Goal: Transaction & Acquisition: Purchase product/service

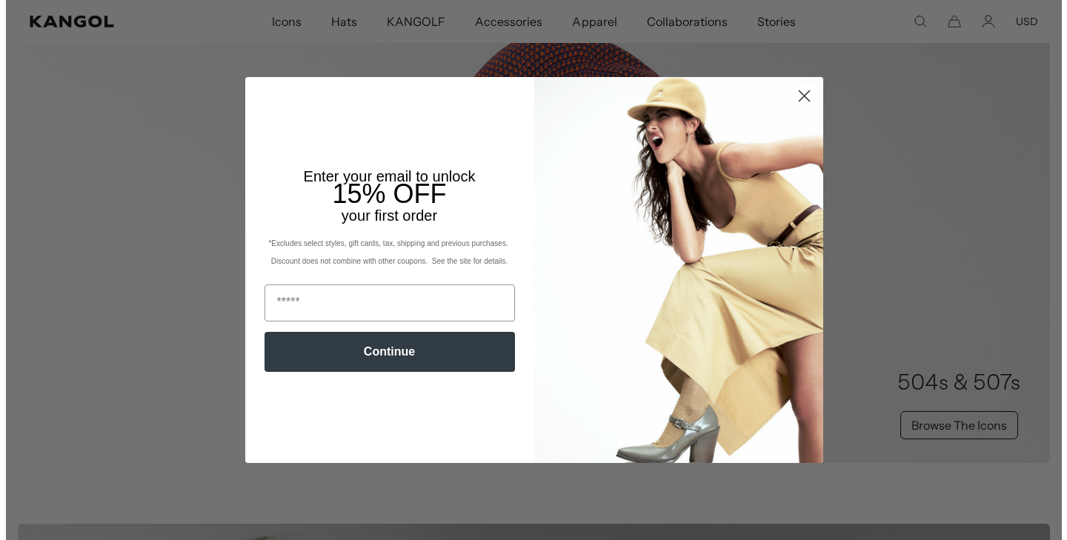
scroll to position [1041, 0]
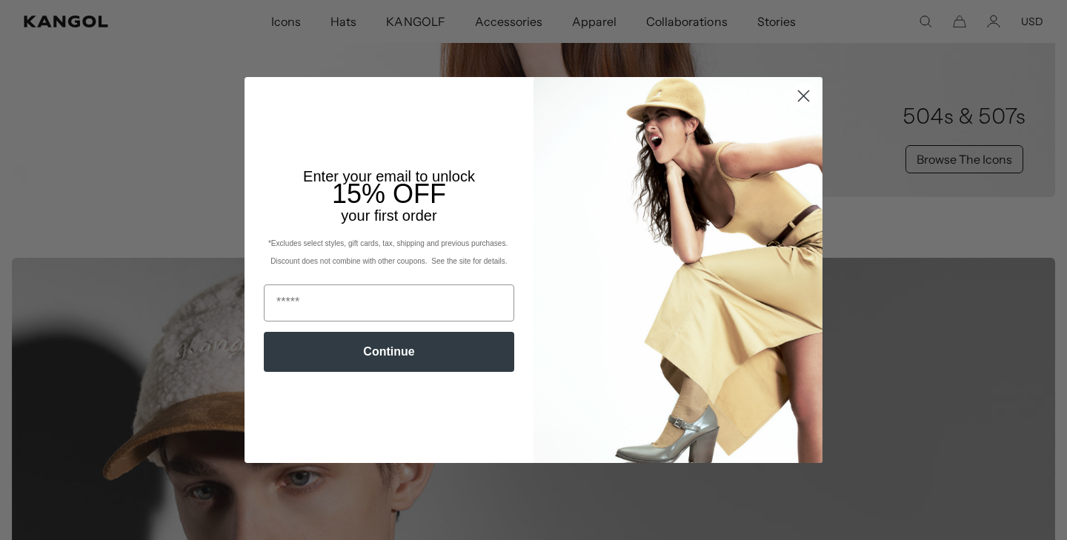
click at [795, 96] on circle "Close dialog" at bounding box center [803, 96] width 24 height 24
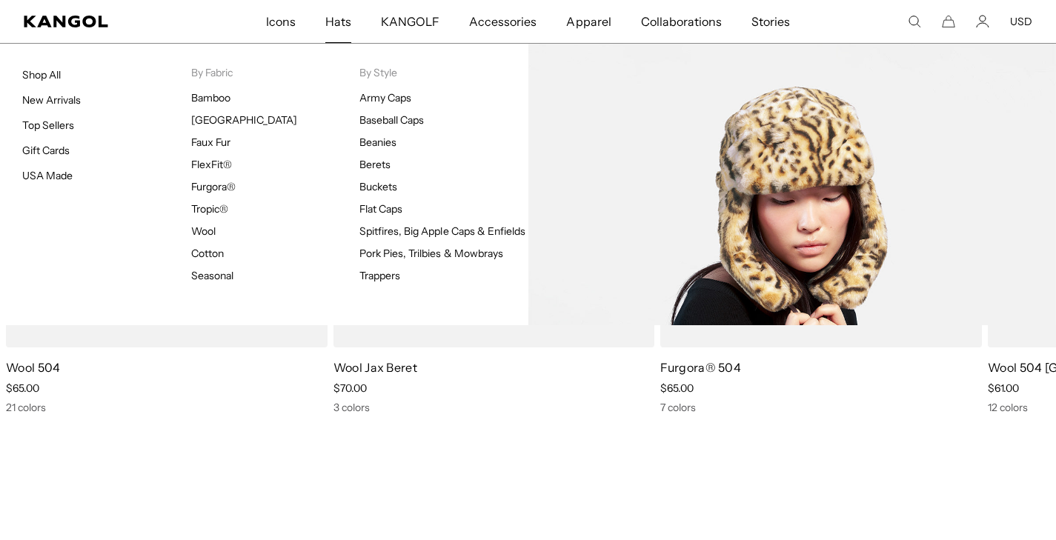
scroll to position [0, 0]
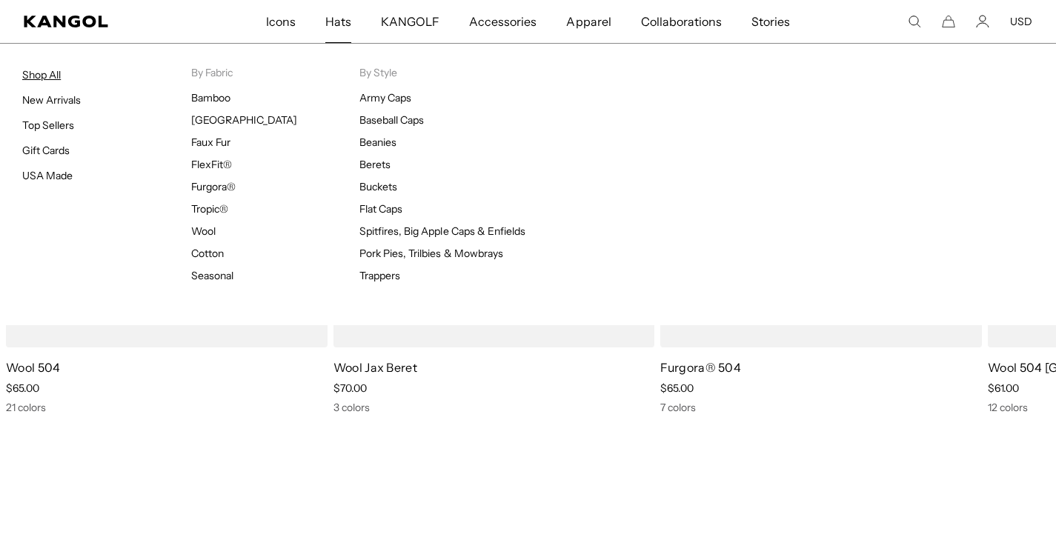
click at [49, 77] on link "Shop All" at bounding box center [41, 74] width 39 height 13
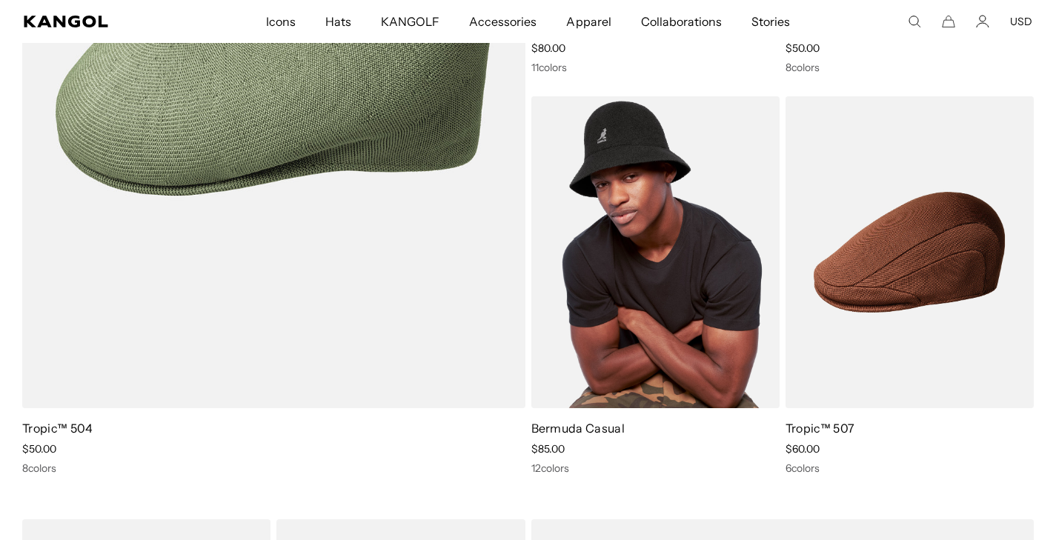
scroll to position [1292, 0]
click at [640, 164] on img at bounding box center [655, 252] width 248 height 312
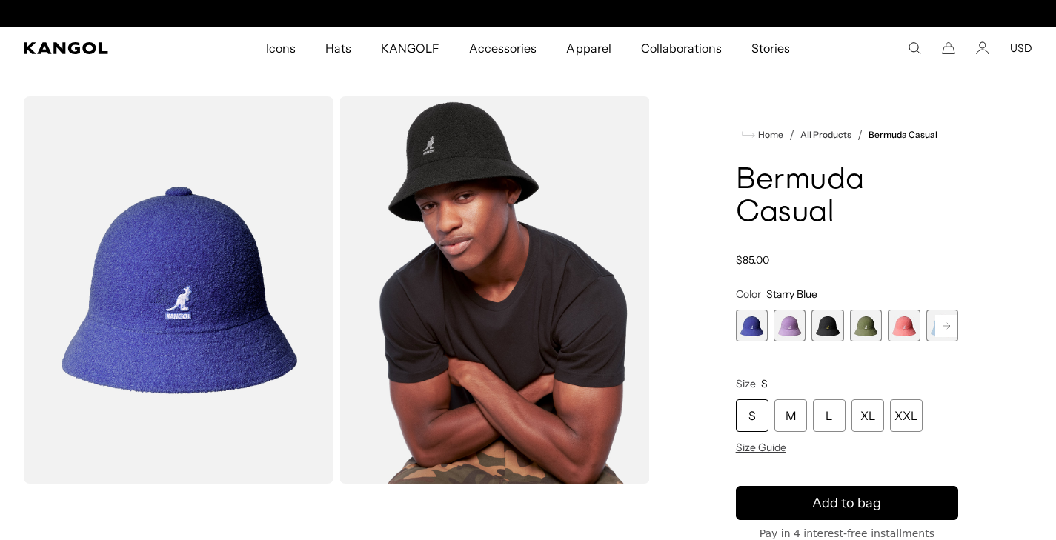
scroll to position [0, 305]
click at [827, 330] on span "3 of 12" at bounding box center [827, 326] width 32 height 32
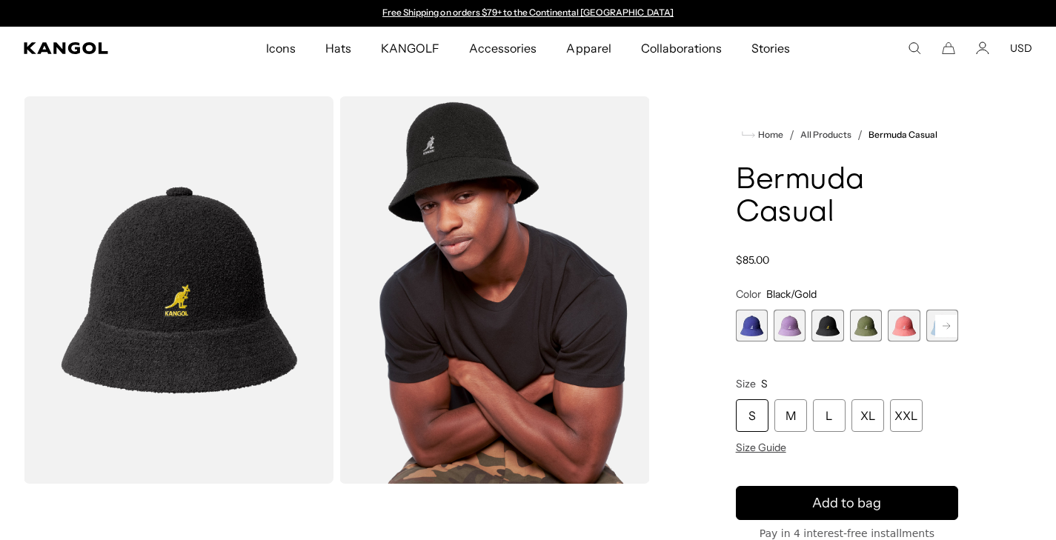
click at [822, 327] on span "3 of 12" at bounding box center [827, 326] width 32 height 32
click at [863, 328] on span "4 of 12" at bounding box center [866, 326] width 32 height 32
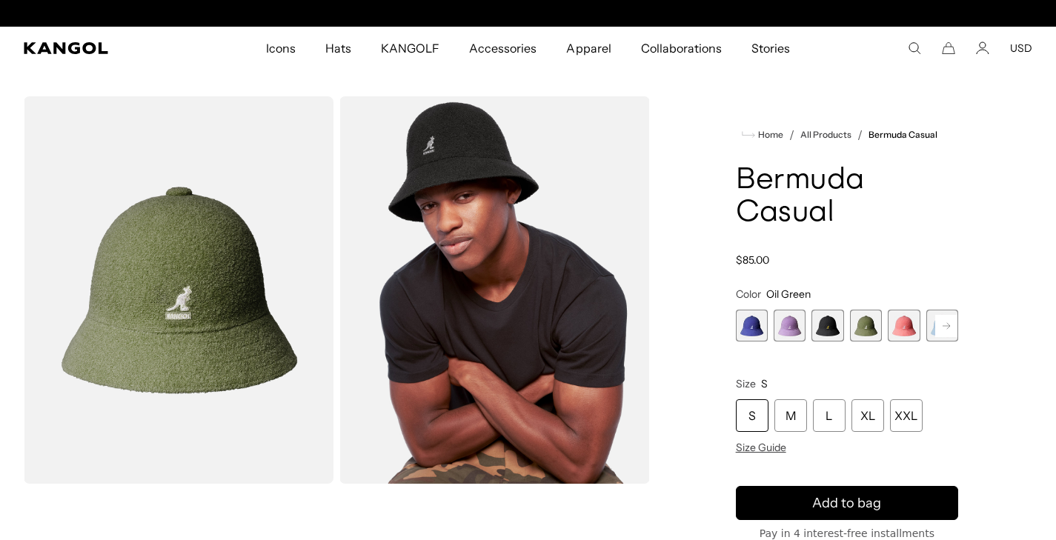
scroll to position [0, 305]
click at [830, 330] on span "3 of 12" at bounding box center [827, 326] width 32 height 32
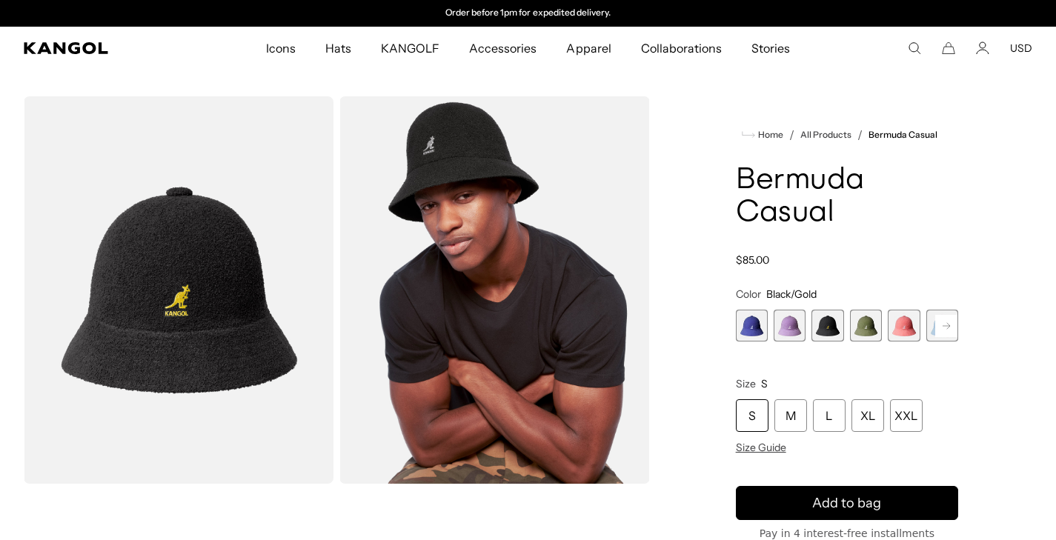
click at [947, 324] on rect at bounding box center [946, 326] width 22 height 22
click at [944, 326] on rect at bounding box center [946, 326] width 22 height 22
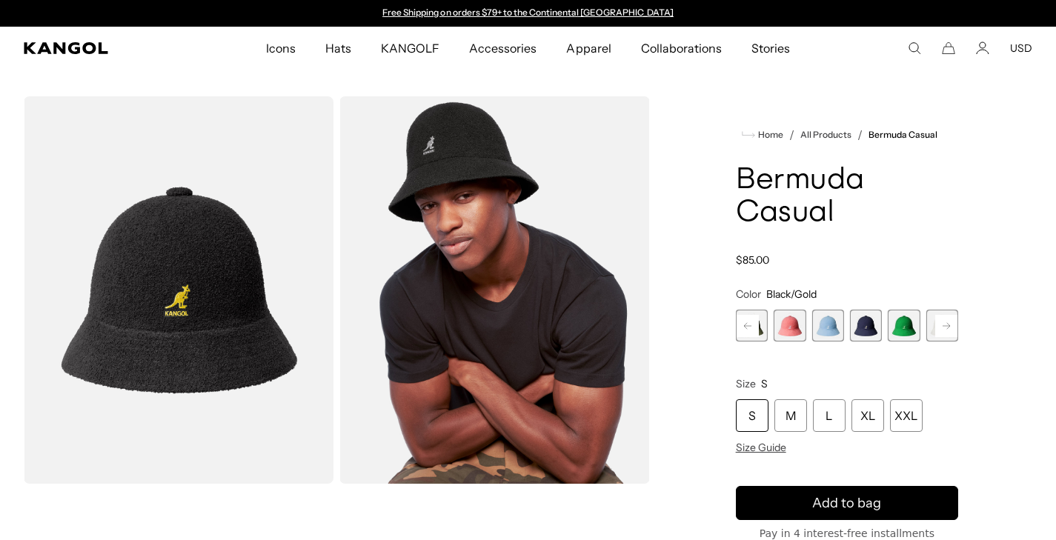
click at [864, 330] on span "7 of 12" at bounding box center [866, 326] width 32 height 32
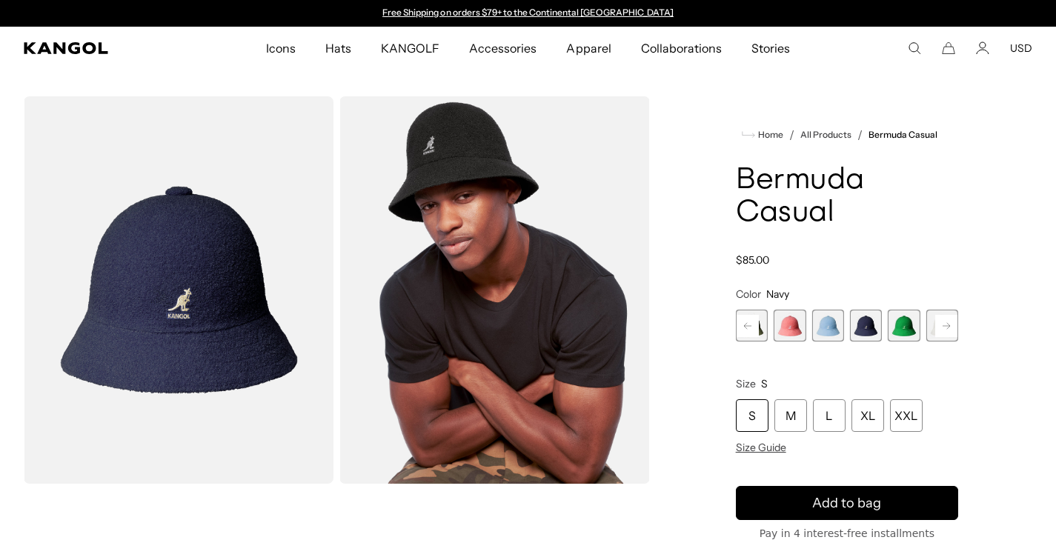
click at [948, 327] on rect at bounding box center [946, 326] width 22 height 22
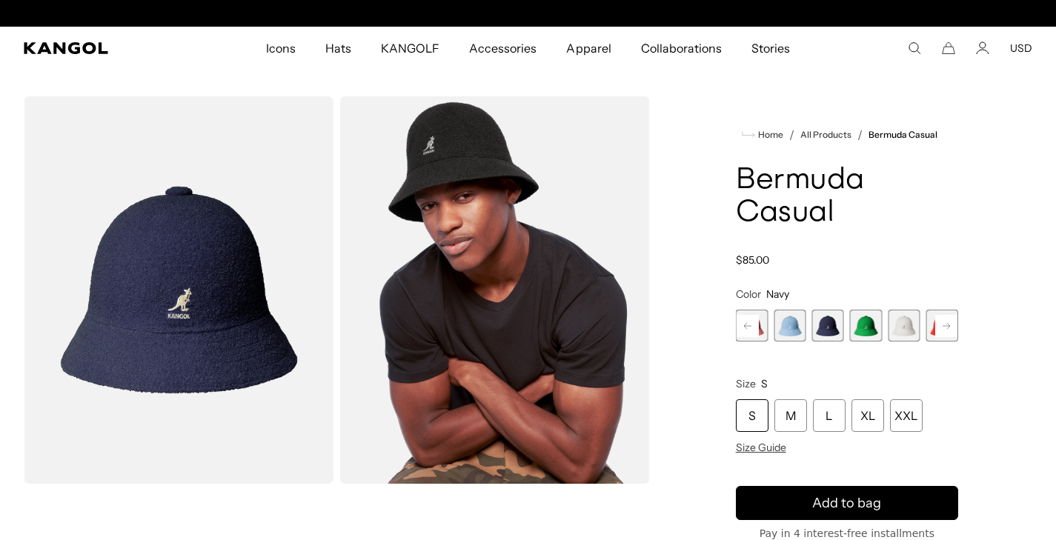
scroll to position [0, 305]
click at [947, 327] on icon at bounding box center [946, 326] width 22 height 24
click at [946, 328] on icon at bounding box center [945, 325] width 7 height 6
